Goal: Navigation & Orientation: Find specific page/section

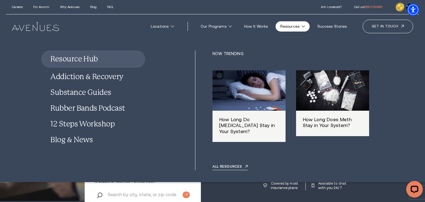
click at [305, 26] on icon at bounding box center [303, 26] width 3 height 2
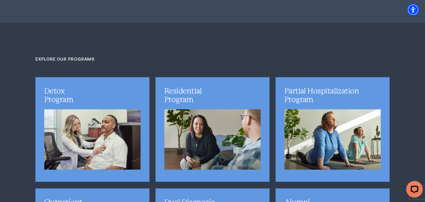
scroll to position [1360, 0]
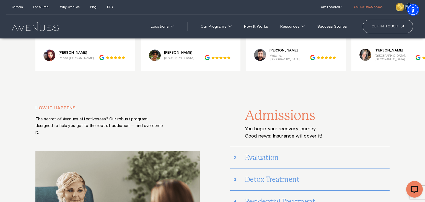
scroll to position [2336, 0]
